Goal: Task Accomplishment & Management: Manage account settings

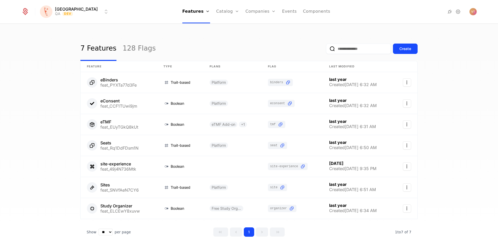
click at [128, 50] on link "128 Flags" at bounding box center [139, 49] width 33 height 24
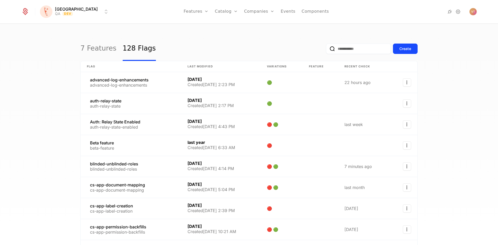
click at [339, 47] on input "email" at bounding box center [358, 49] width 65 height 10
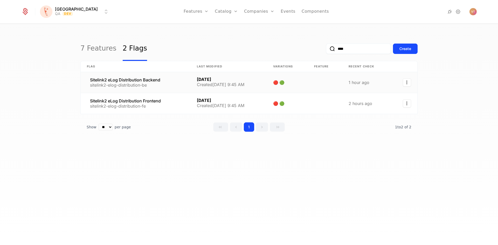
type input "****"
click at [203, 81] on link at bounding box center [229, 82] width 76 height 21
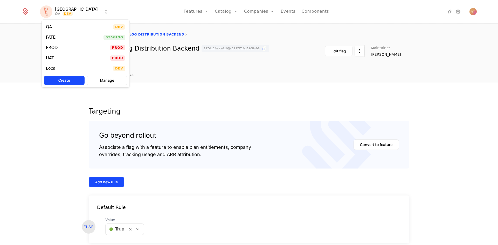
click at [79, 9] on html "[PERSON_NAME] QA Dev Features Features Flags Catalog Plans Add Ons Credits Conf…" at bounding box center [249, 122] width 498 height 245
click at [69, 37] on div "FATE Staging" at bounding box center [86, 37] width 88 height 10
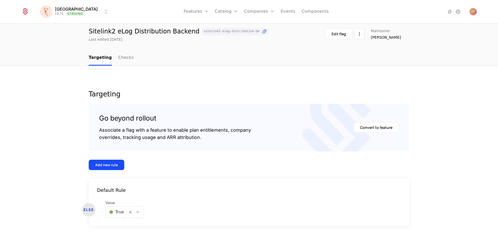
scroll to position [23, 0]
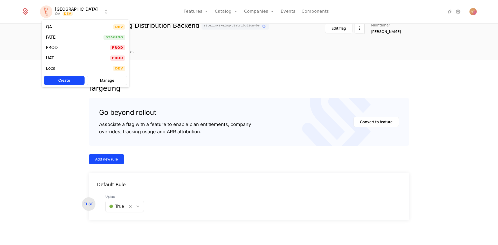
click at [78, 12] on html "[PERSON_NAME] QA Dev Features Features Flags Catalog Plans Add Ons Credits Conf…" at bounding box center [249, 122] width 498 height 245
click at [64, 37] on div "FATE Staging" at bounding box center [86, 37] width 88 height 10
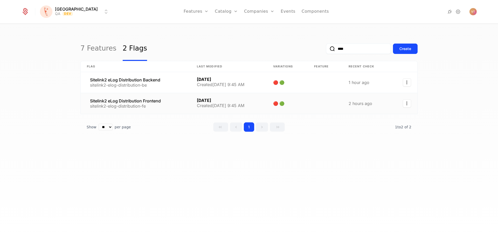
click at [159, 102] on link at bounding box center [136, 103] width 110 height 21
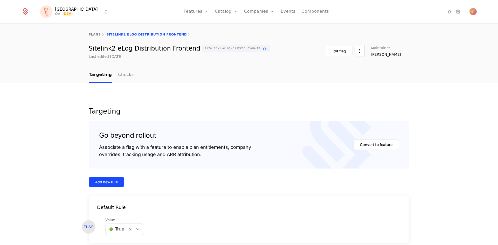
click at [82, 12] on html "[PERSON_NAME] QA Dev Features Features Flags Catalog Plans Add Ons Credits Conf…" at bounding box center [249, 122] width 498 height 245
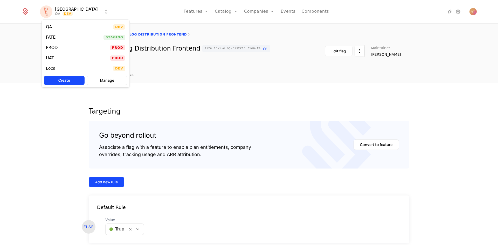
click at [76, 38] on div "FATE Staging" at bounding box center [86, 37] width 88 height 10
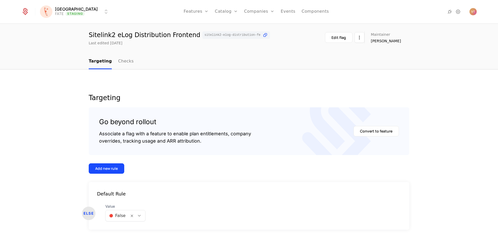
scroll to position [23, 0]
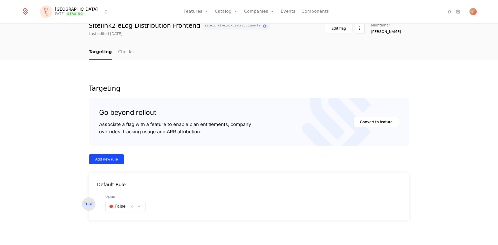
click at [139, 208] on div at bounding box center [139, 207] width 9 height 6
click at [125, 219] on div "🟢 True" at bounding box center [123, 219] width 33 height 5
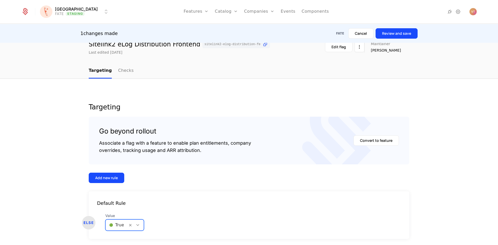
click at [390, 33] on button "Review and save" at bounding box center [397, 33] width 42 height 10
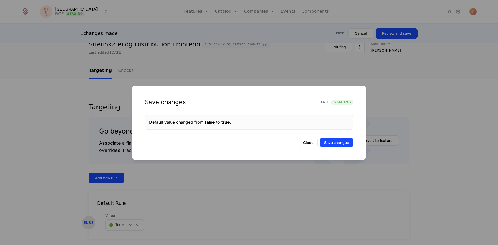
click at [344, 143] on button "Save changes" at bounding box center [336, 142] width 33 height 9
